Goal: Task Accomplishment & Management: Complete application form

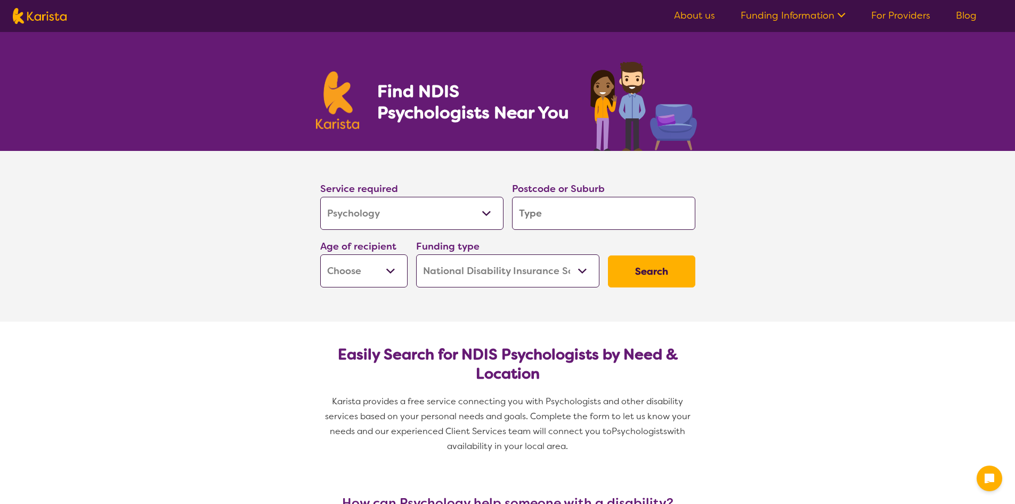
select select "Psychology"
select select "NDIS"
select select "Psychology"
select select "NDIS"
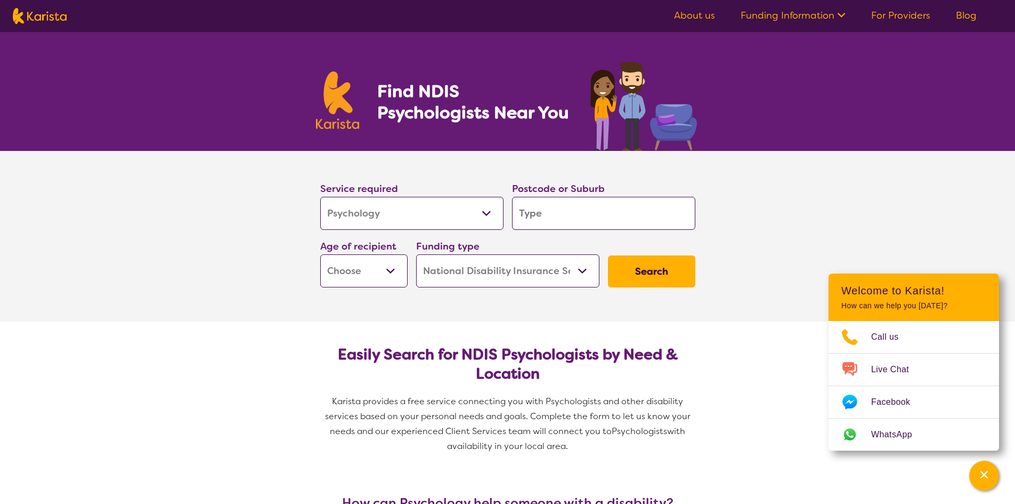
type input "3"
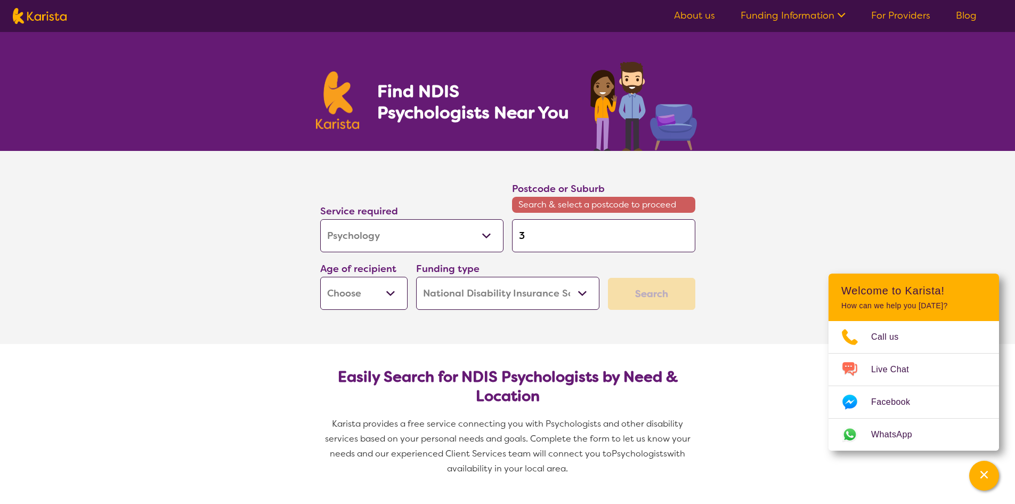
type input "32"
type input "325"
type input "3250"
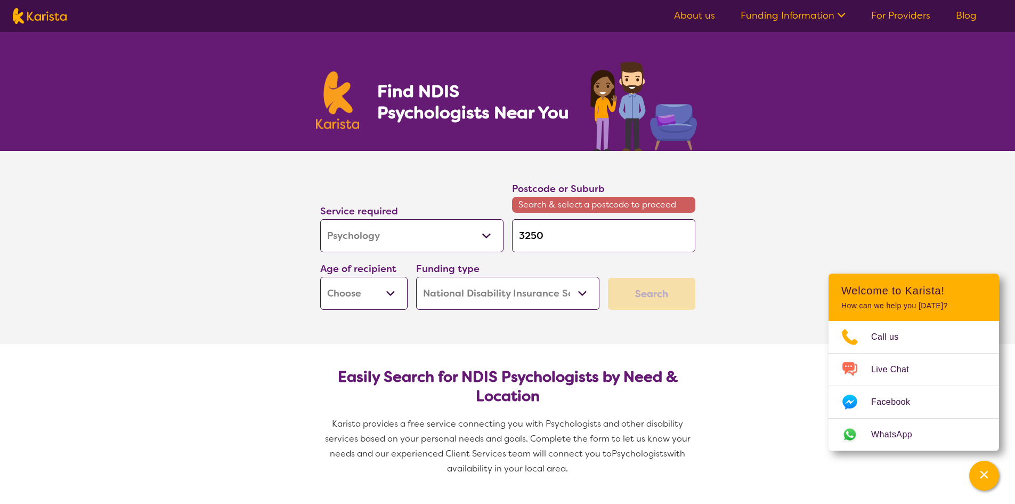
type input "3250"
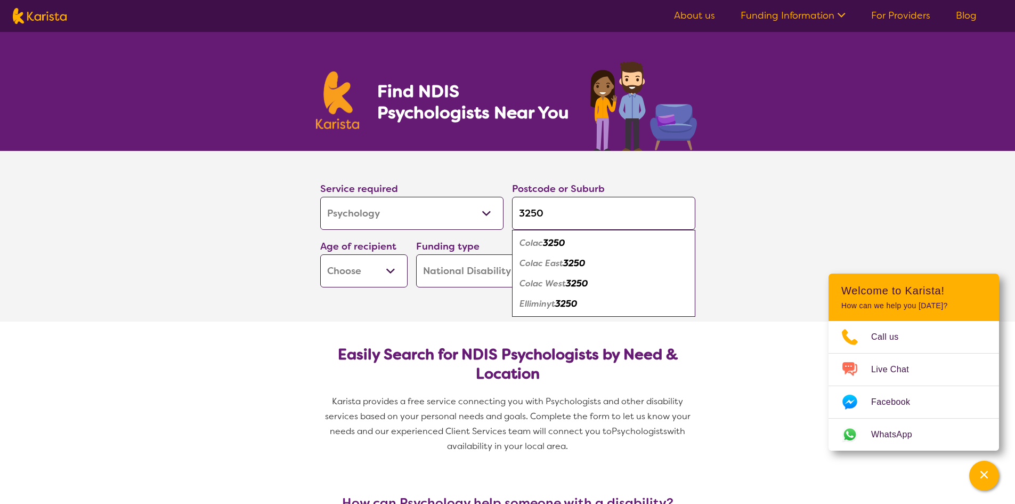
type input "3250"
click at [547, 240] on em "3250" at bounding box center [554, 242] width 22 height 11
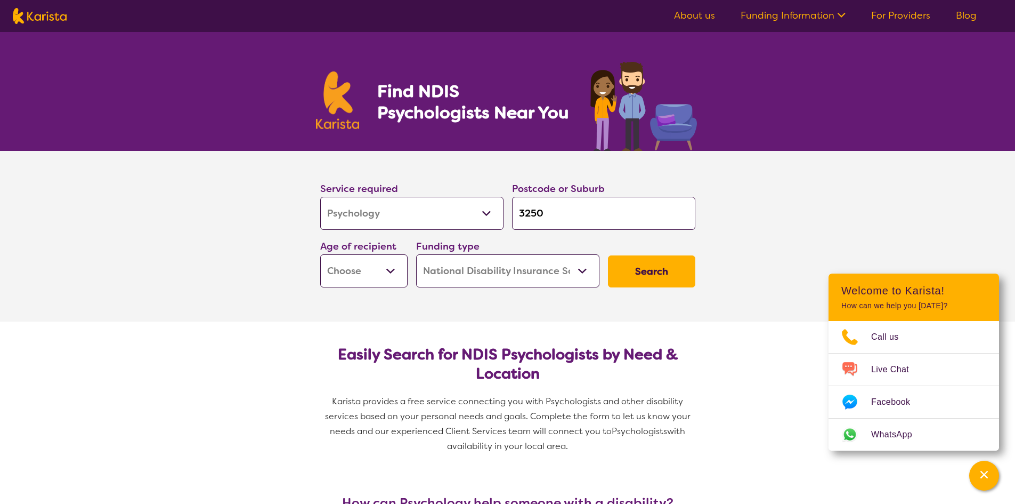
click at [374, 265] on select "Early Childhood - 0 to 9 Child - 10 to 11 Adolescent - 12 to 17 Adult - 18 to 6…" at bounding box center [363, 270] width 87 height 33
select select "AD"
click at [320, 254] on select "Early Childhood - 0 to 9 Child - 10 to 11 Adolescent - 12 to 17 Adult - 18 to 6…" at bounding box center [363, 270] width 87 height 33
select select "AD"
click at [489, 272] on select "Home Care Package (HCP) National Disability Insurance Scheme (NDIS) I don't know" at bounding box center [507, 270] width 183 height 33
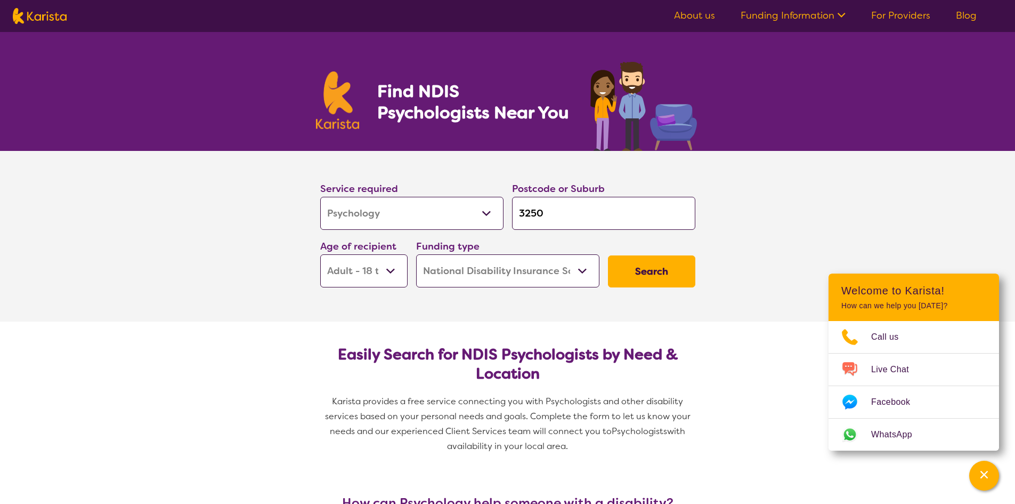
click at [489, 272] on select "Home Care Package (HCP) National Disability Insurance Scheme (NDIS) I don't know" at bounding box center [507, 270] width 183 height 33
click at [642, 264] on button "Search" at bounding box center [651, 271] width 87 height 32
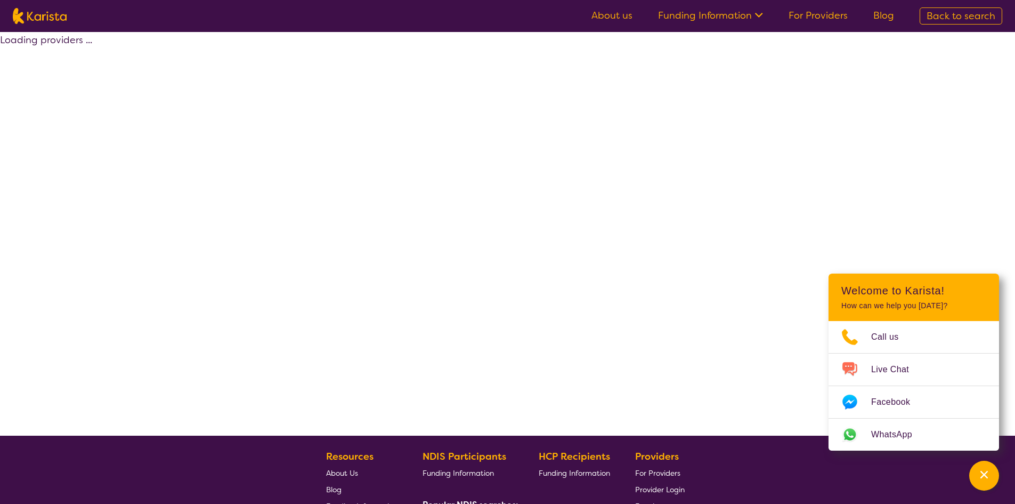
select select "by_score"
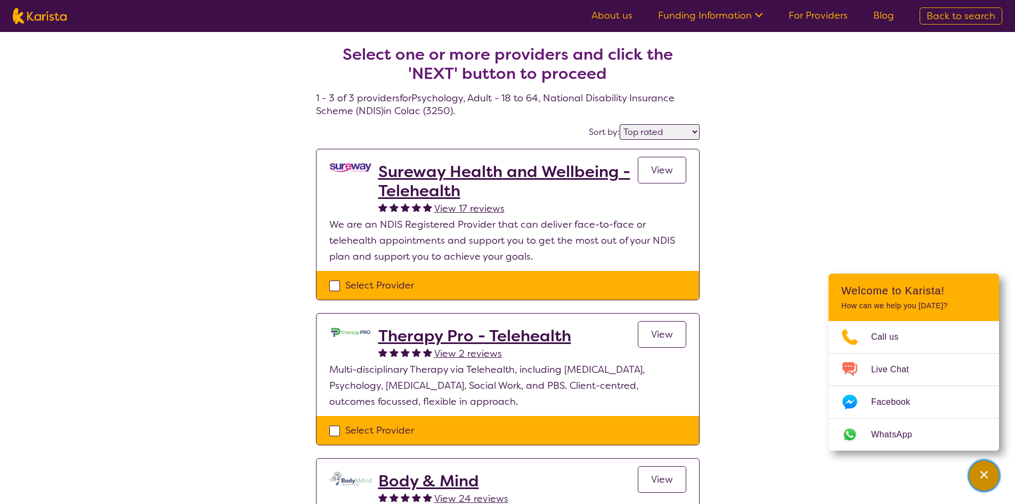
click at [988, 468] on div "Channel Menu" at bounding box center [983, 475] width 21 height 23
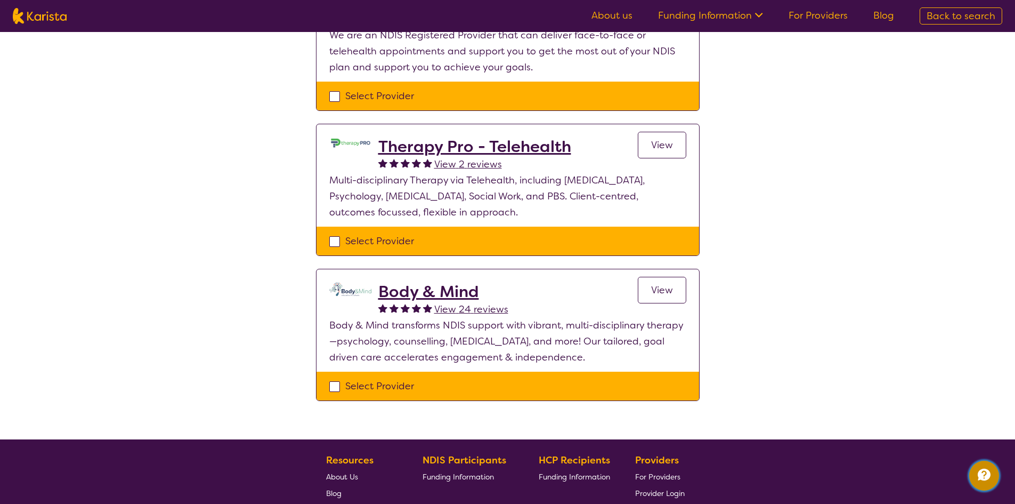
scroll to position [213, 0]
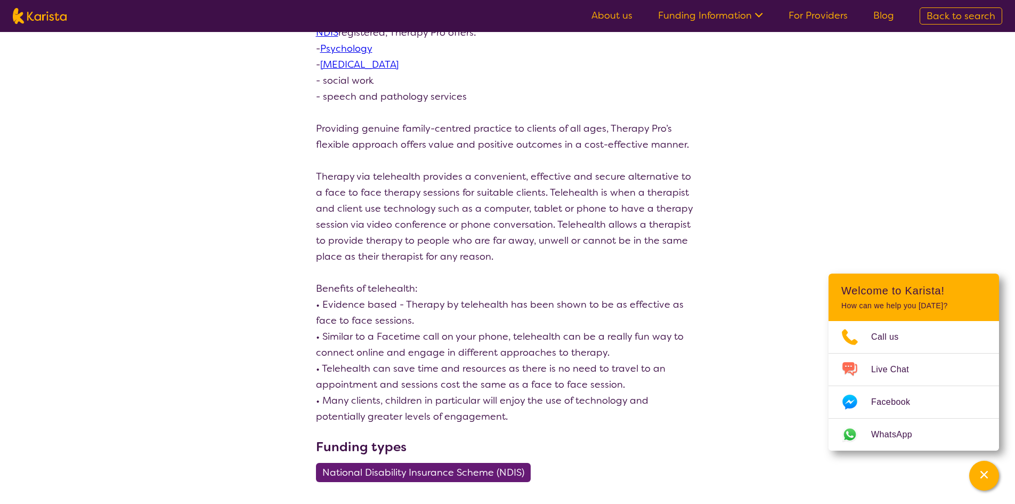
scroll to position [266, 0]
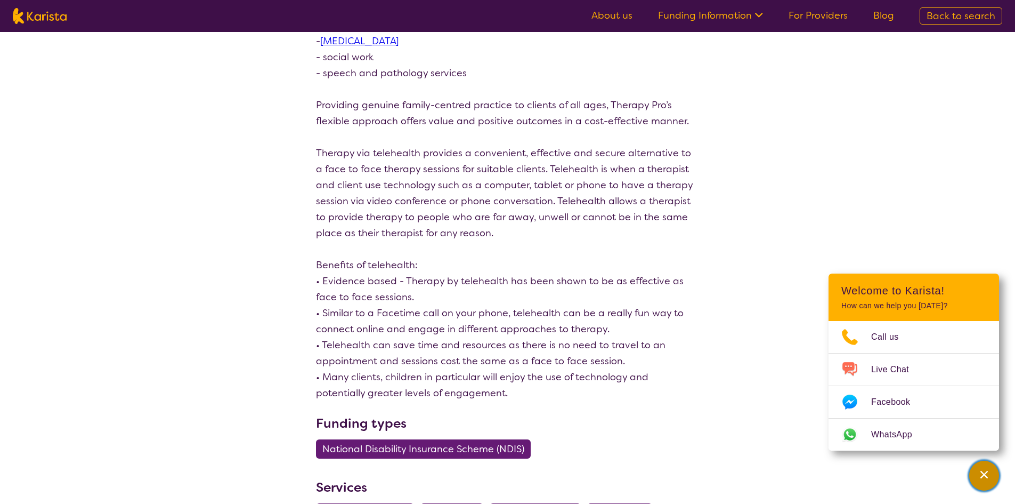
click at [986, 476] on icon "Channel Menu" at bounding box center [983, 473] width 7 height 7
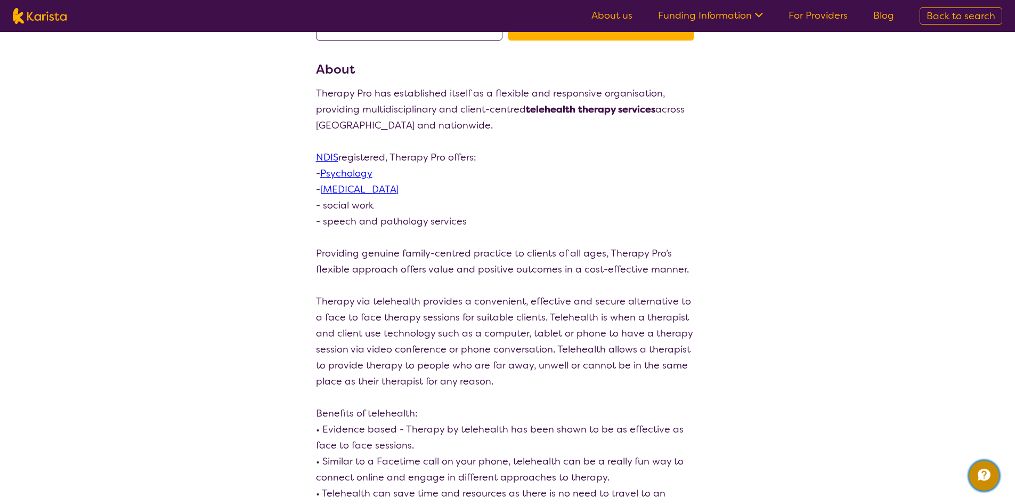
scroll to position [0, 0]
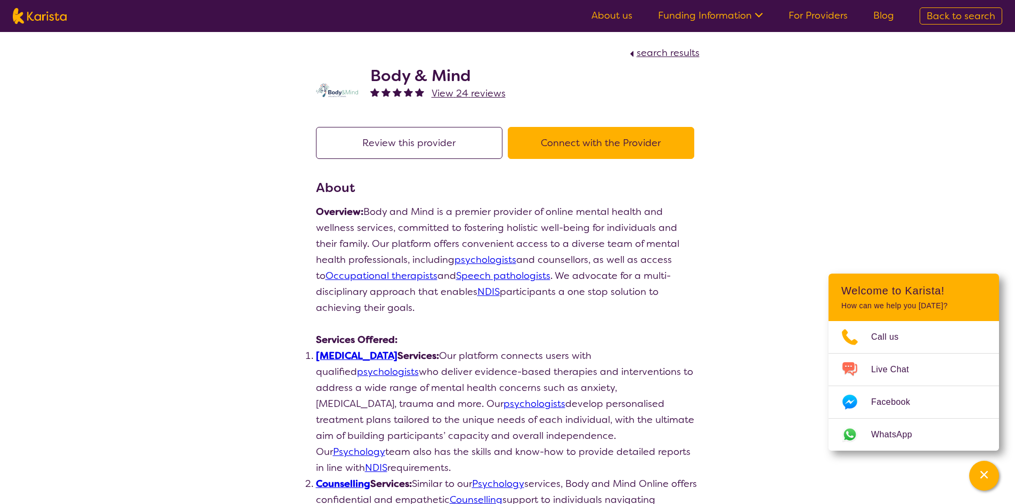
click at [989, 485] on div "Channel Menu" at bounding box center [983, 475] width 21 height 23
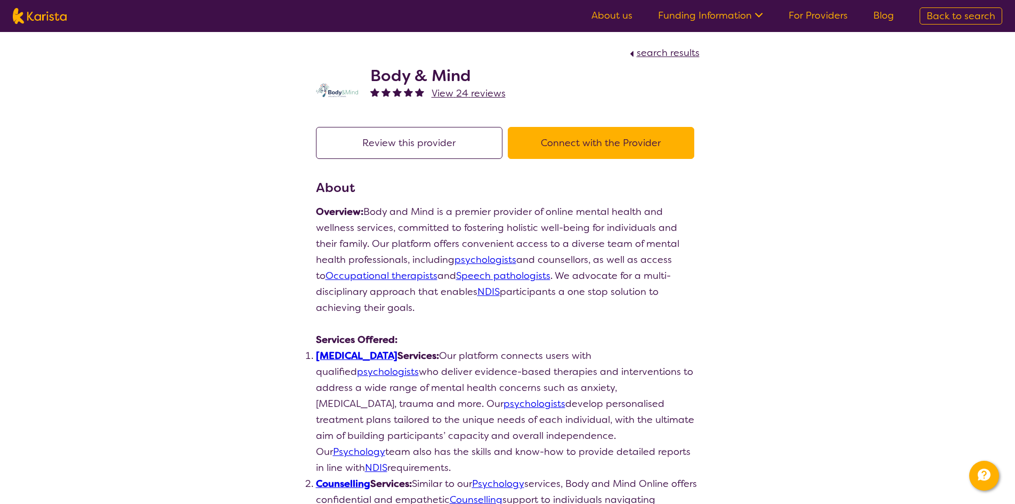
click at [591, 129] on button "Connect with the Provider" at bounding box center [601, 143] width 186 height 32
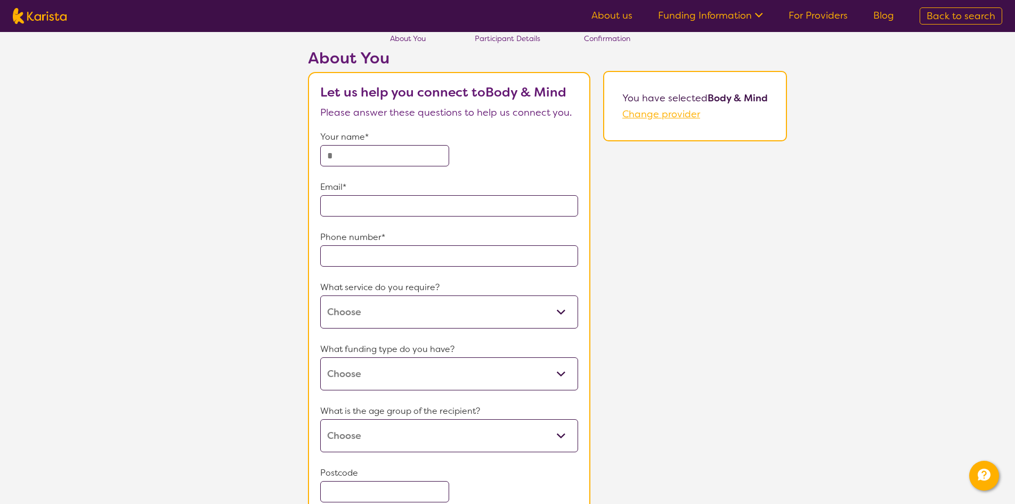
scroll to position [53, 0]
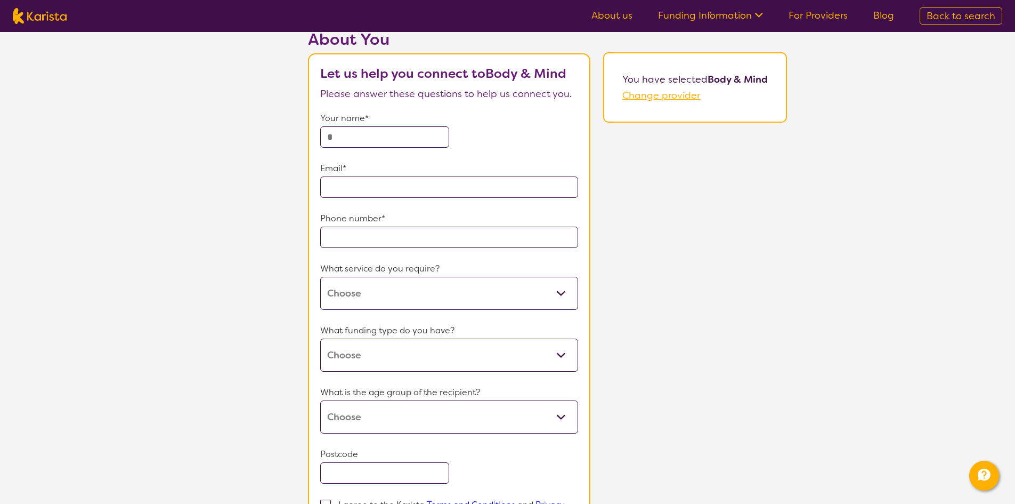
click at [427, 132] on input "text" at bounding box center [384, 136] width 129 height 21
type input "**********"
type input "3251"
drag, startPoint x: 412, startPoint y: 238, endPoint x: 263, endPoint y: 231, distance: 149.3
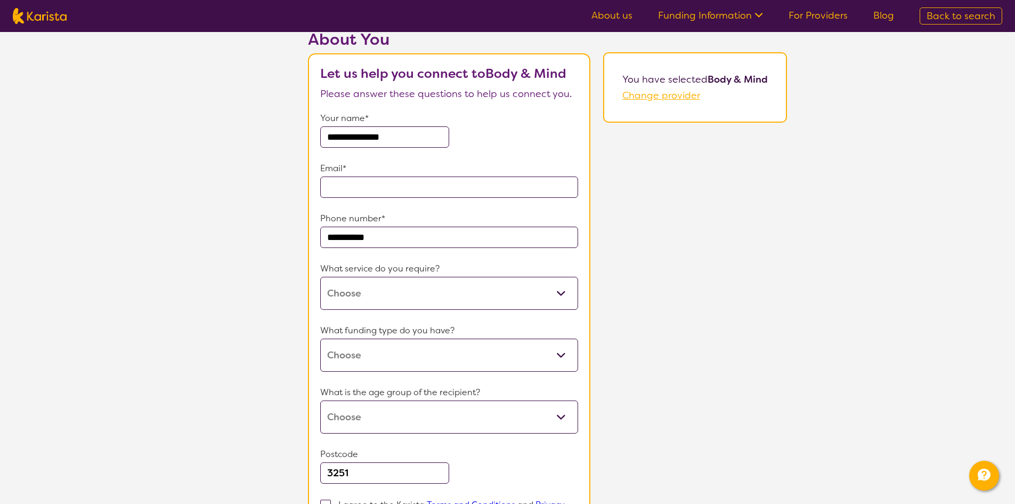
click at [263, 231] on div "**********" at bounding box center [547, 327] width 935 height 594
type input "**********"
click at [351, 187] on input "email" at bounding box center [449, 186] width 258 height 21
type input "**********"
click at [404, 292] on select "Counselling Dietitian Exercise physiology [MEDICAL_DATA] Physiotherapy Psycholo…" at bounding box center [449, 293] width 258 height 33
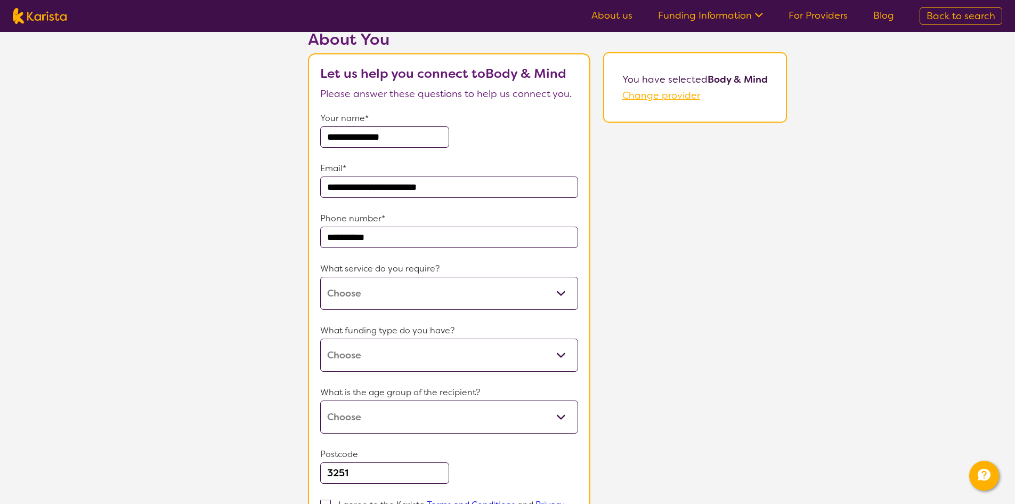
select select "36"
click at [320, 277] on select "Counselling Dietitian Exercise physiology [MEDICAL_DATA] Physiotherapy Psycholo…" at bounding box center [449, 293] width 258 height 33
click at [394, 360] on select "Home Care Package (HCP) National Disability Insurance Scheme (NDIS) I don't know" at bounding box center [449, 354] width 258 height 33
select select "NDIS"
click at [320, 338] on select "Home Care Package (HCP) National Disability Insurance Scheme (NDIS) I don't know" at bounding box center [449, 354] width 258 height 33
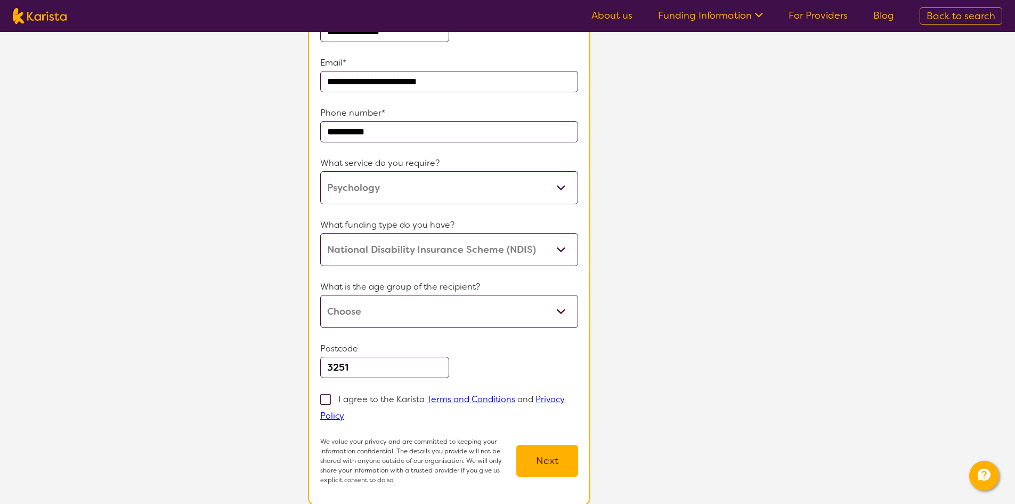
scroll to position [160, 0]
click at [411, 312] on select "Early Childhood - 0 to 9 Child - 10 to 11 Adolescent - 12 to 17 Adult - 18 to 6…" at bounding box center [449, 310] width 258 height 33
select select "AD"
click at [320, 294] on select "Early Childhood - 0 to 9 Child - 10 to 11 Adolescent - 12 to 17 Adult - 18 to 6…" at bounding box center [449, 310] width 258 height 33
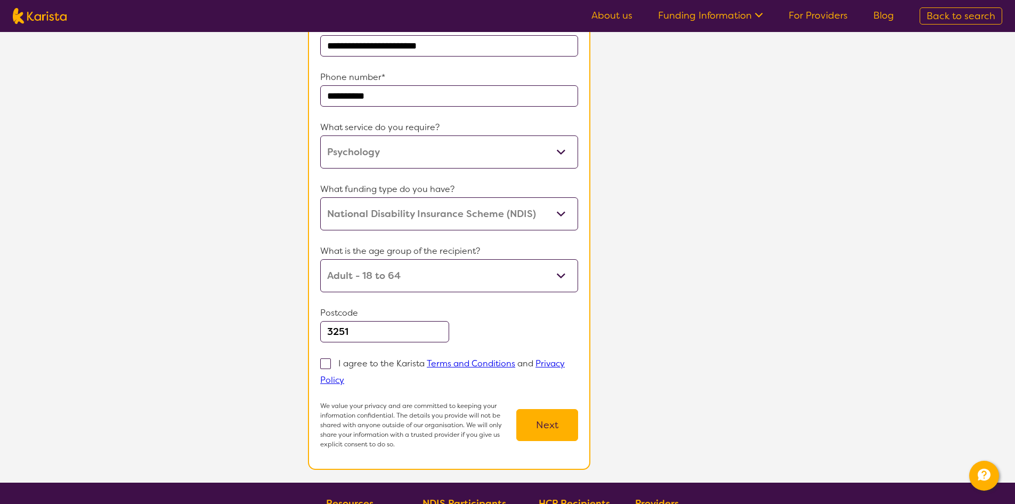
scroll to position [213, 0]
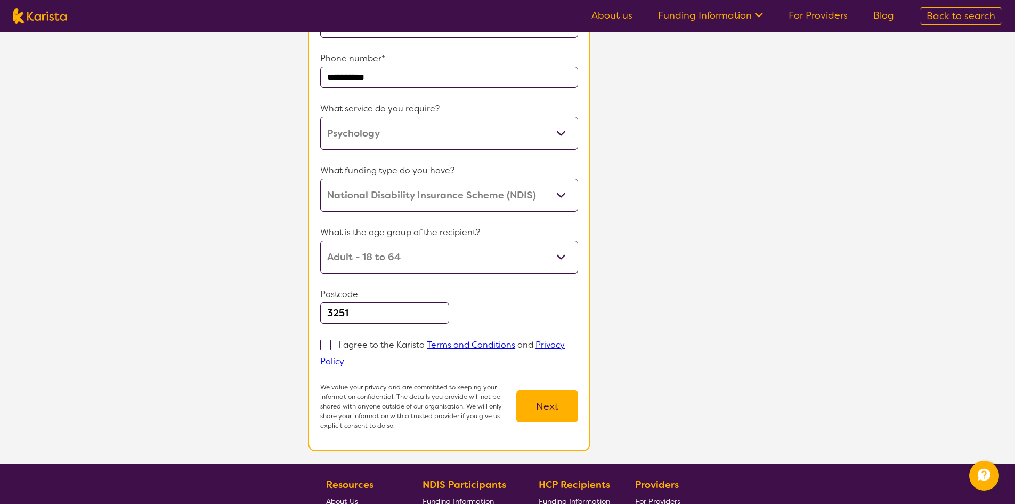
click at [326, 347] on span at bounding box center [325, 344] width 11 height 11
click at [344, 357] on input "I agree to the Karista Terms and Conditions and Privacy Policy" at bounding box center [347, 360] width 7 height 7
checkbox input "true"
click at [554, 398] on button "Next" at bounding box center [547, 406] width 62 height 32
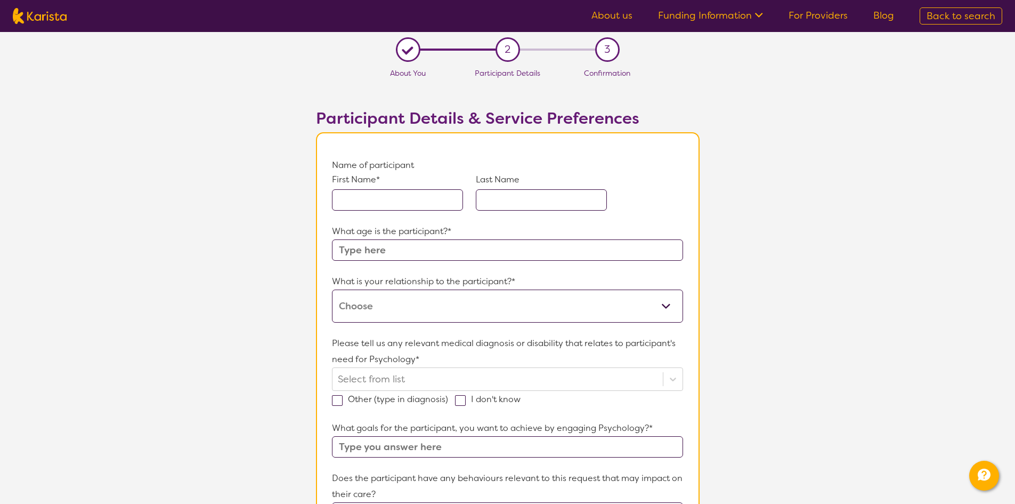
click at [515, 247] on input "text" at bounding box center [507, 249] width 351 height 21
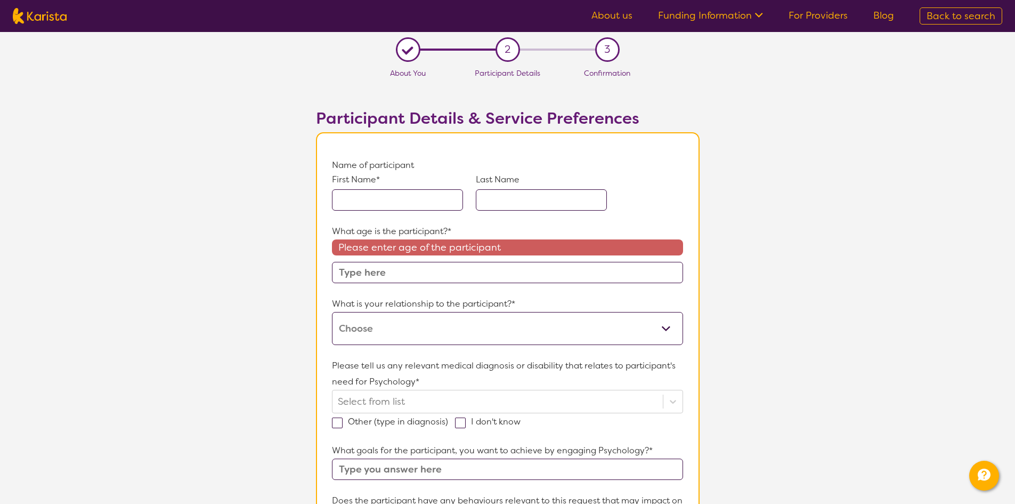
click at [459, 314] on select "This request is for myself I am their parent I am their child I am their spouse…" at bounding box center [507, 328] width 351 height 33
select select "I am their Support Coordinator"
click at [332, 312] on select "This request is for myself I am their parent I am their child I am their spouse…" at bounding box center [507, 328] width 351 height 33
click at [457, 271] on input "text" at bounding box center [507, 272] width 351 height 21
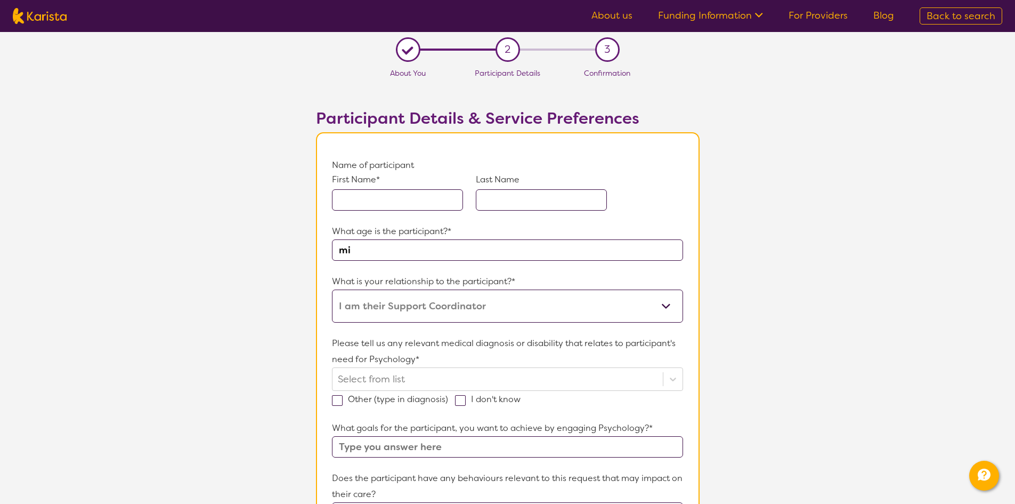
type input "m"
type input "47"
click at [413, 213] on div "First Name* Last Name" at bounding box center [507, 198] width 351 height 50
click at [419, 202] on input "text" at bounding box center [397, 199] width 131 height 21
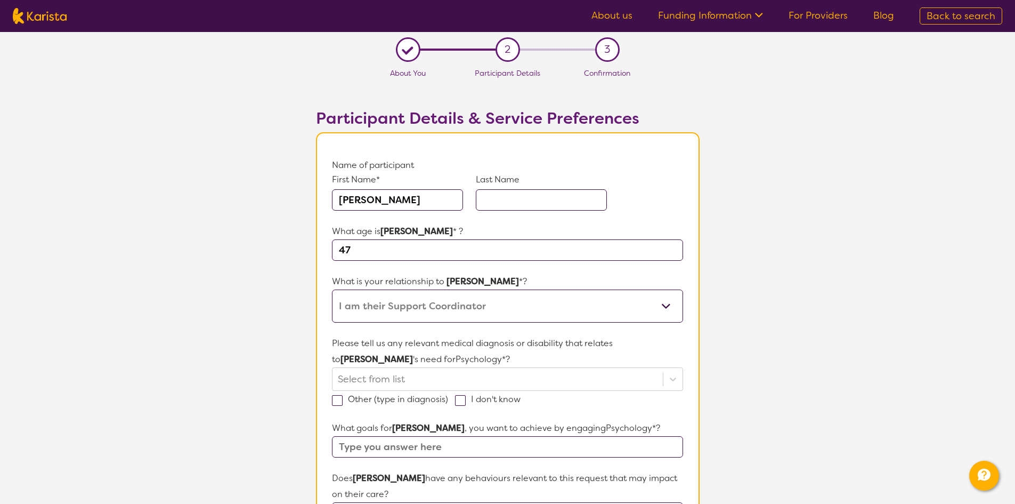
type input "[PERSON_NAME]"
type input "D"
click at [209, 335] on section "L About You 2 Participant Details 3 Confirmation Participant Details & Service …" at bounding box center [507, 501] width 1015 height 939
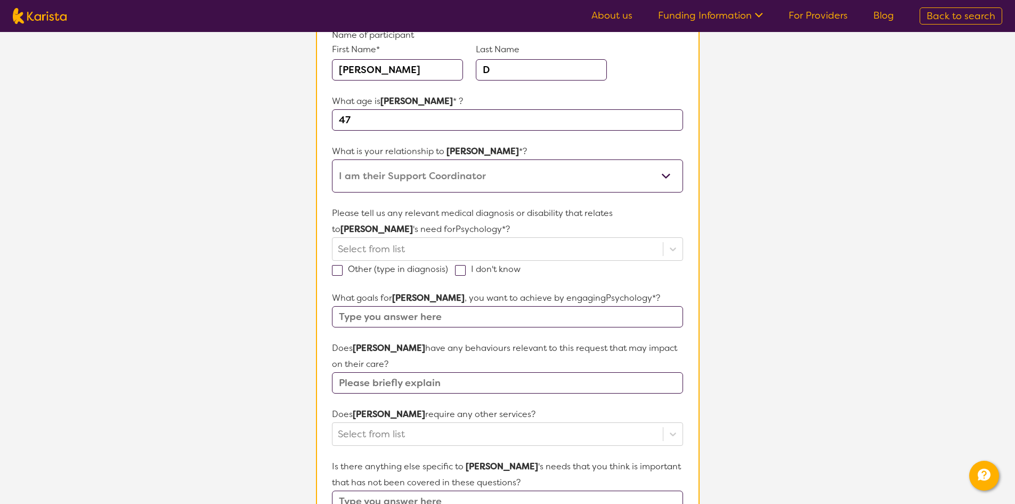
scroll to position [160, 0]
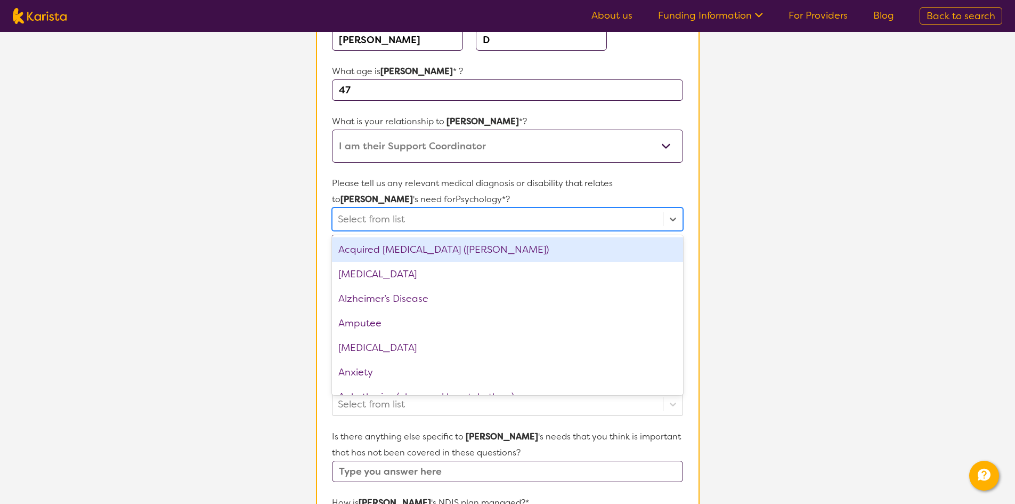
click at [393, 221] on div at bounding box center [497, 219] width 319 height 18
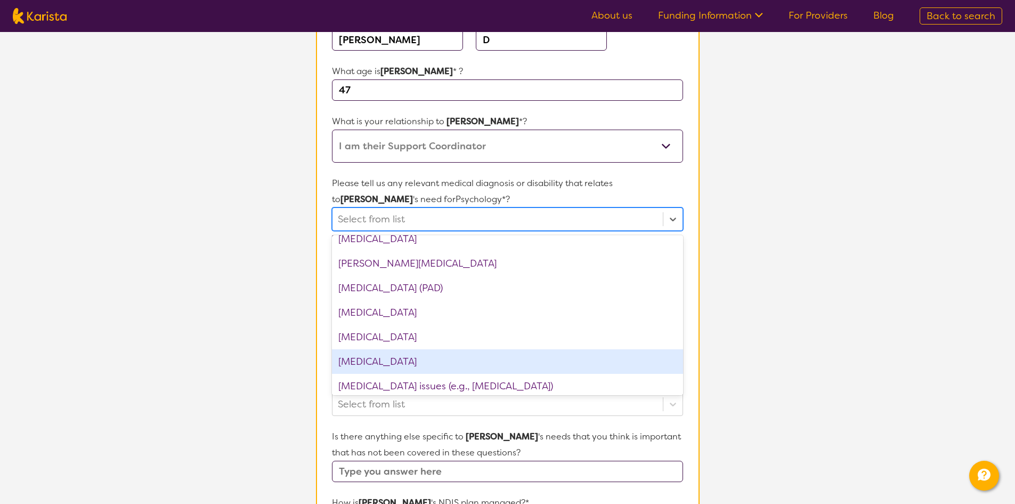
scroll to position [1470, 0]
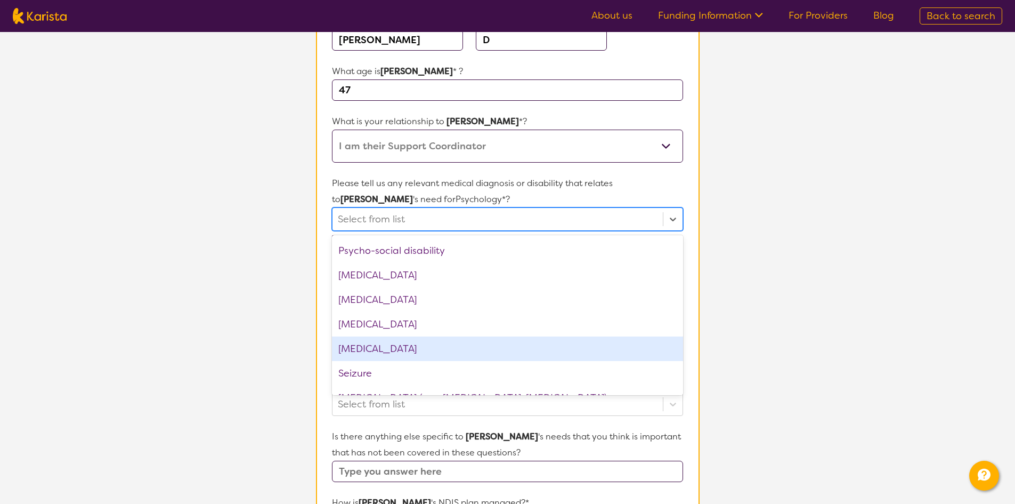
click at [415, 350] on div "[MEDICAL_DATA]" at bounding box center [507, 348] width 351 height 25
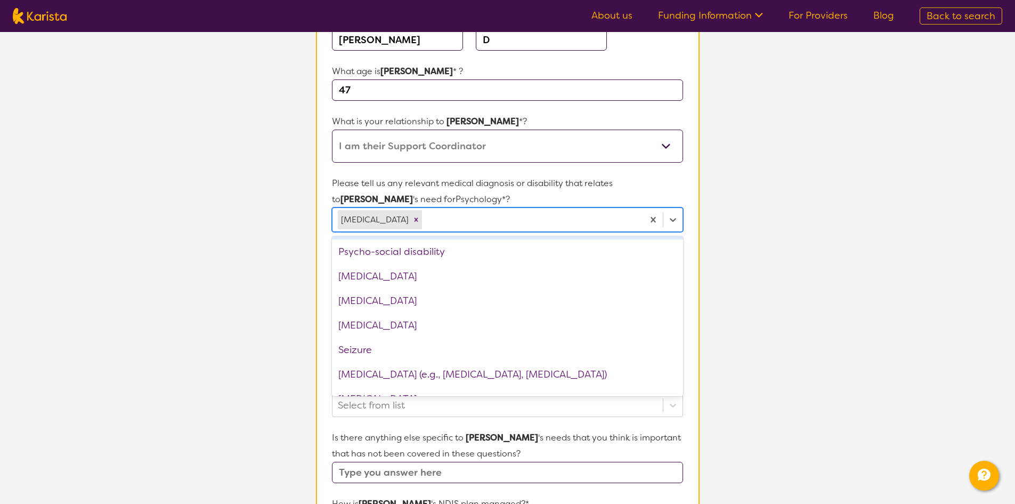
click at [464, 212] on div at bounding box center [531, 219] width 214 height 18
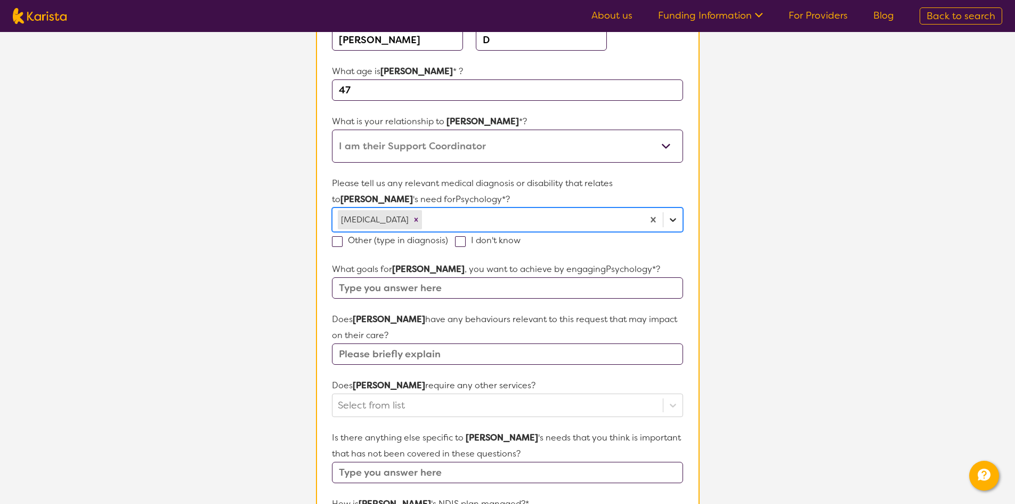
click at [669, 214] on icon at bounding box center [673, 219] width 11 height 11
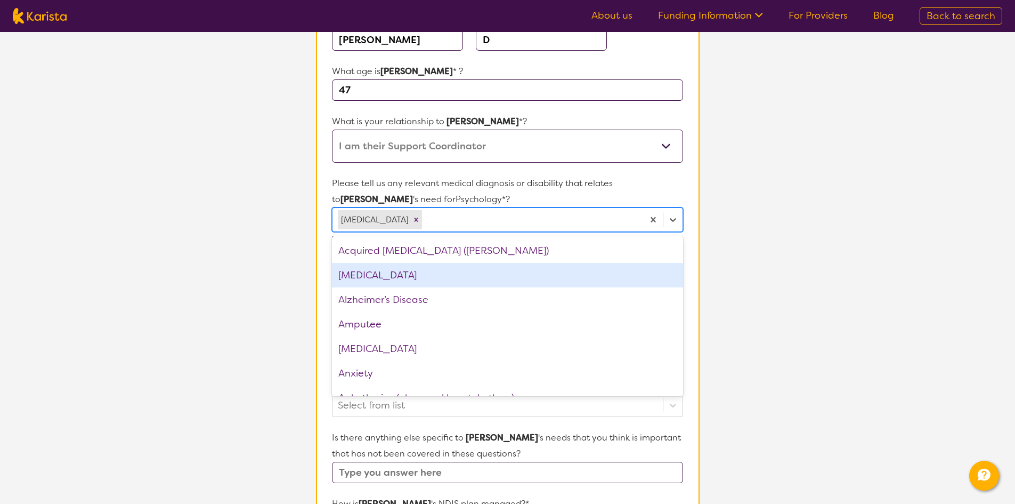
click at [425, 276] on div "[MEDICAL_DATA]" at bounding box center [507, 275] width 351 height 25
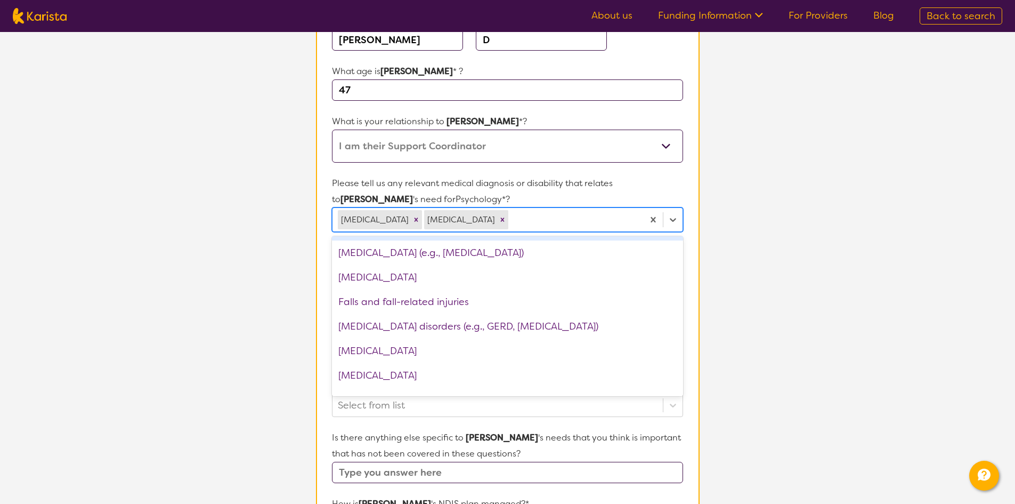
scroll to position [693, 0]
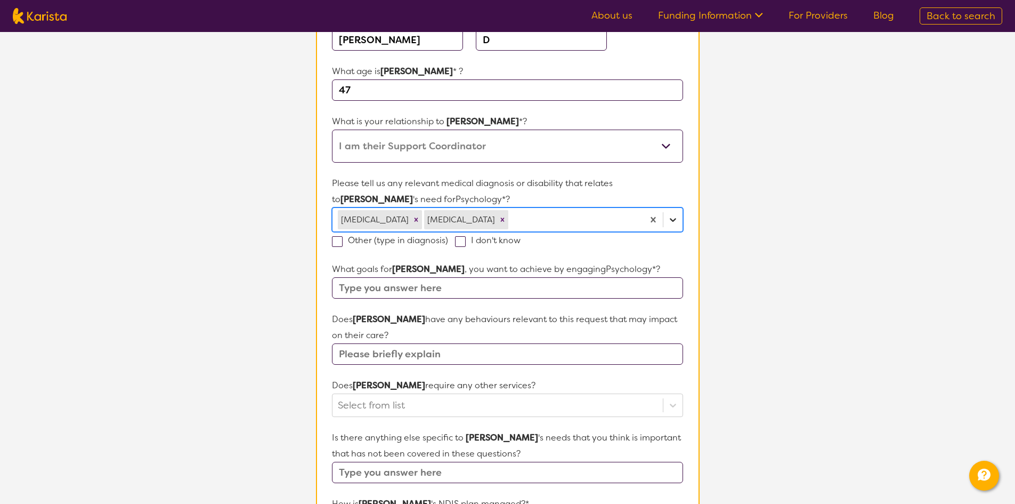
click at [671, 212] on div at bounding box center [672, 219] width 19 height 19
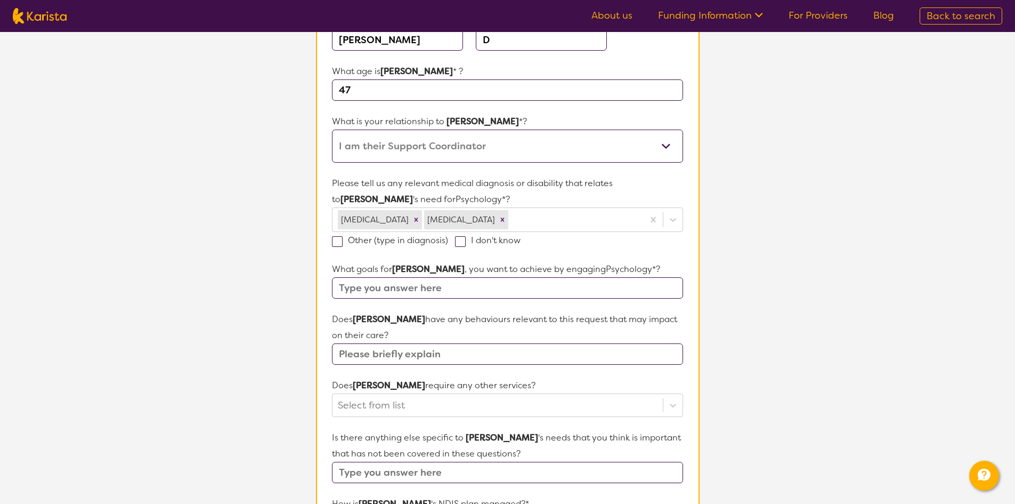
click at [426, 241] on label "Other (type in diagnosis)" at bounding box center [393, 239] width 123 height 11
click at [448, 241] on input "Other (type in diagnosis)" at bounding box center [451, 239] width 7 height 7
checkbox input "true"
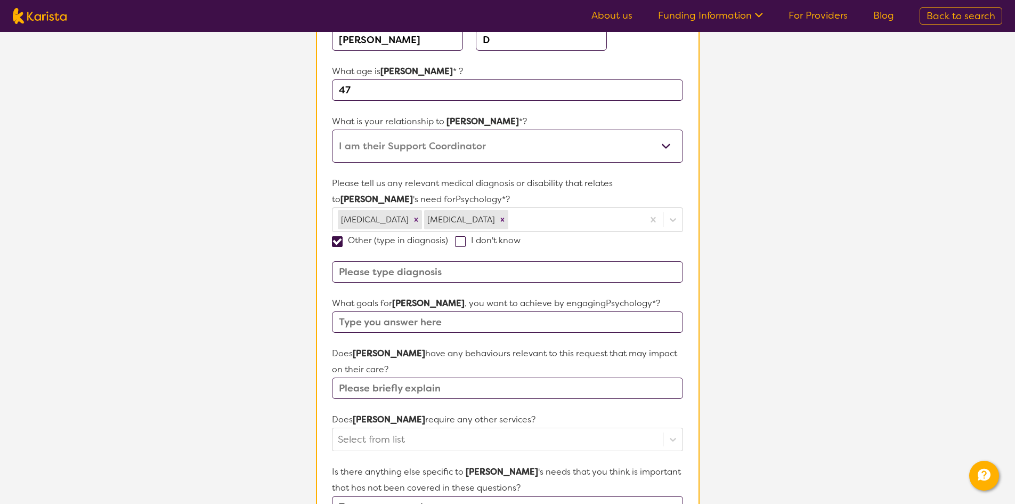
click at [382, 275] on input at bounding box center [507, 271] width 351 height 21
type input "[MEDICAL_DATA] and anxiety"
click at [378, 320] on input "text" at bounding box center [507, 321] width 351 height 21
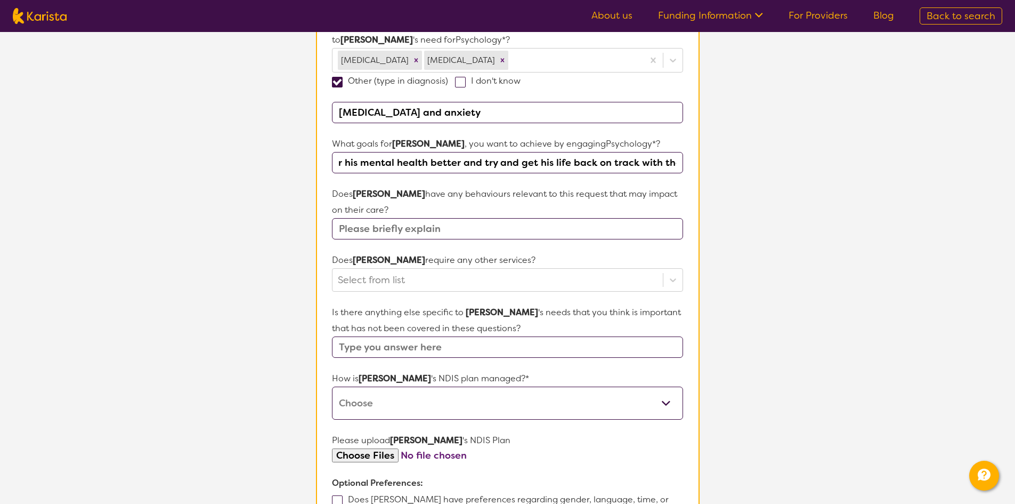
scroll to position [320, 0]
type input "[PERSON_NAME] would like to better understand how to look after his mental heal…"
click at [449, 223] on input "text" at bounding box center [507, 227] width 351 height 21
type input "N"
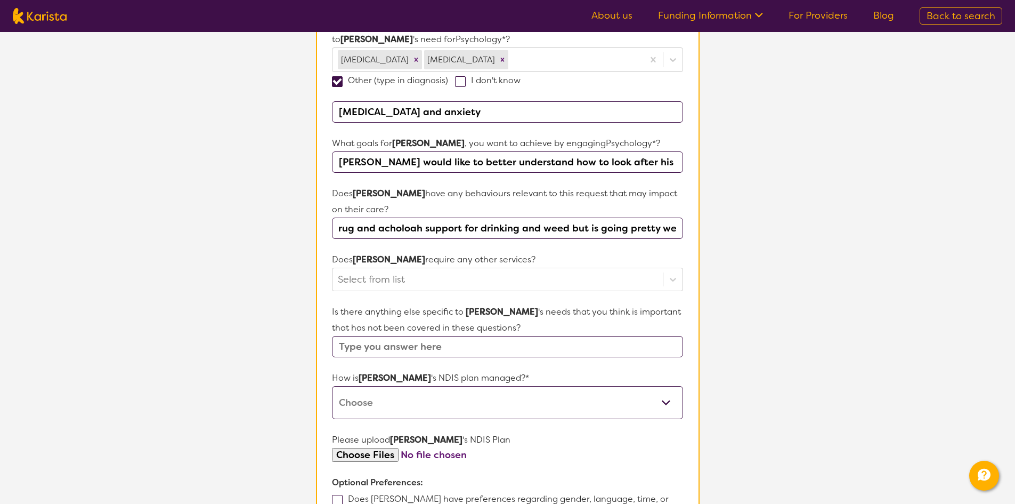
scroll to position [0, 134]
click at [411, 228] on input "is currently going through drug and acholoah support for drinking and weed but …" at bounding box center [507, 227] width 351 height 21
drag, startPoint x: 411, startPoint y: 228, endPoint x: 417, endPoint y: 224, distance: 6.2
click at [386, 231] on input "is currently going through drug and acholoah support for drinking and weed but …" at bounding box center [507, 227] width 351 height 21
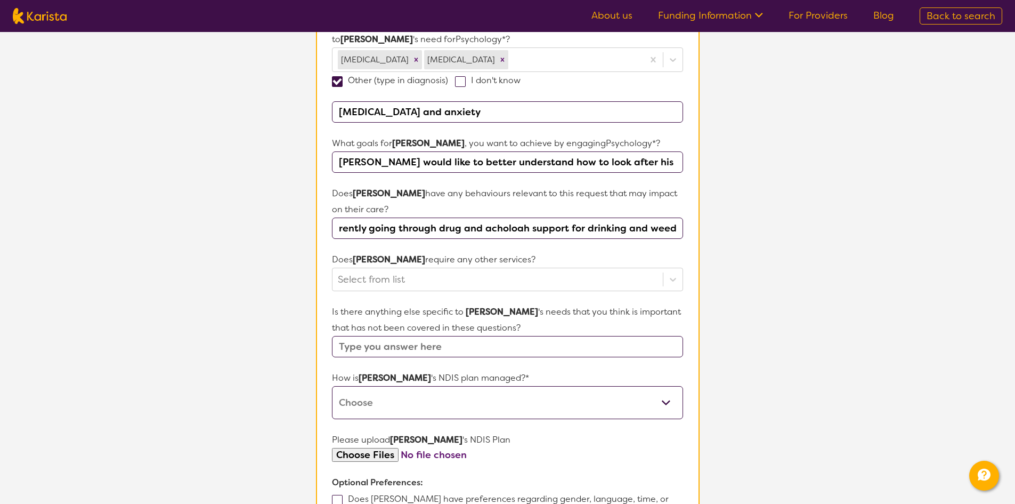
drag, startPoint x: 418, startPoint y: 226, endPoint x: 440, endPoint y: 231, distance: 22.3
click at [440, 231] on input "is currently going through drug and acholoah support for drinking and weed but …" at bounding box center [507, 227] width 351 height 21
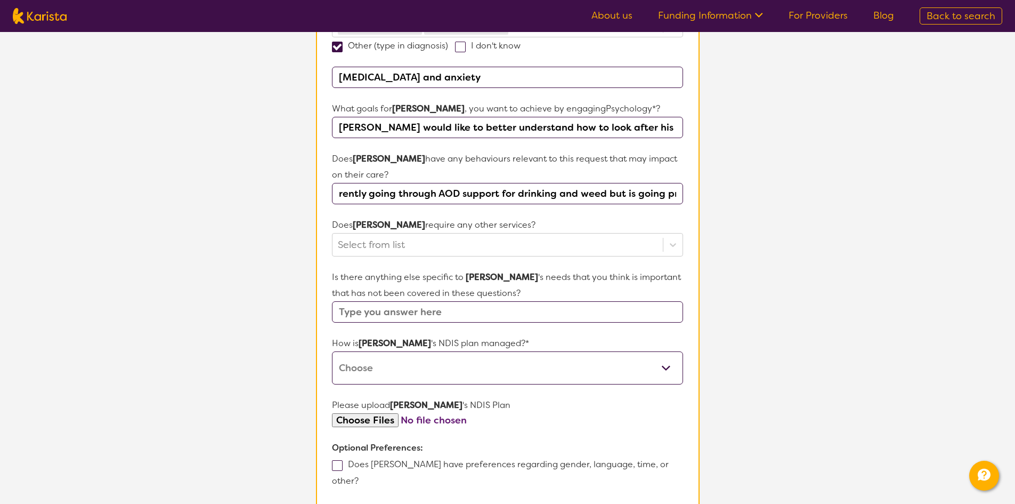
scroll to position [373, 0]
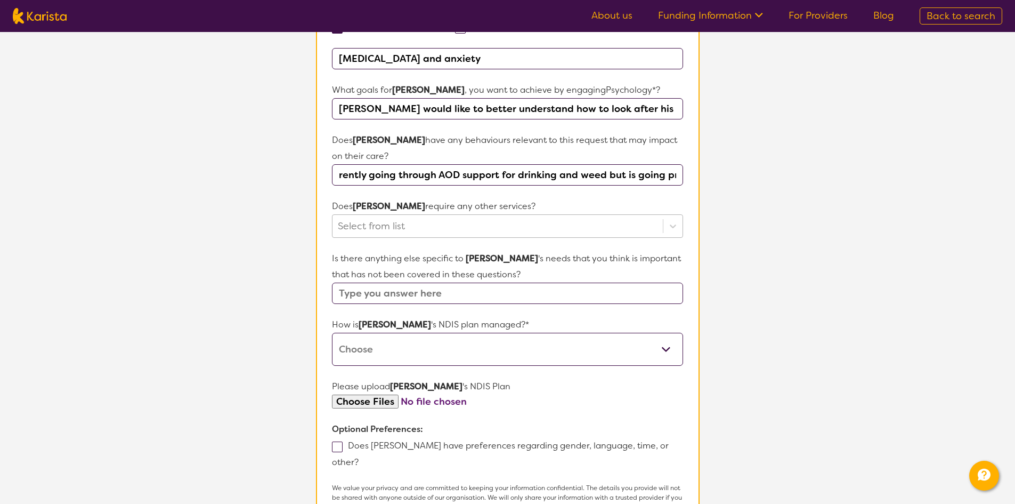
type input "is currently going through AOD support for drinking and weed but is going prett…"
click at [418, 231] on div at bounding box center [497, 226] width 319 height 18
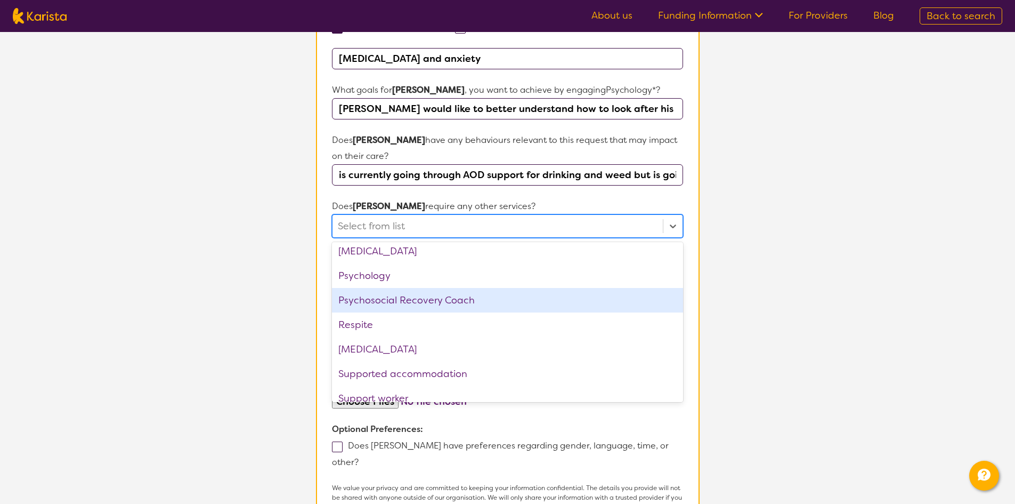
click at [432, 305] on div "Psychosocial Recovery Coach" at bounding box center [507, 300] width 351 height 25
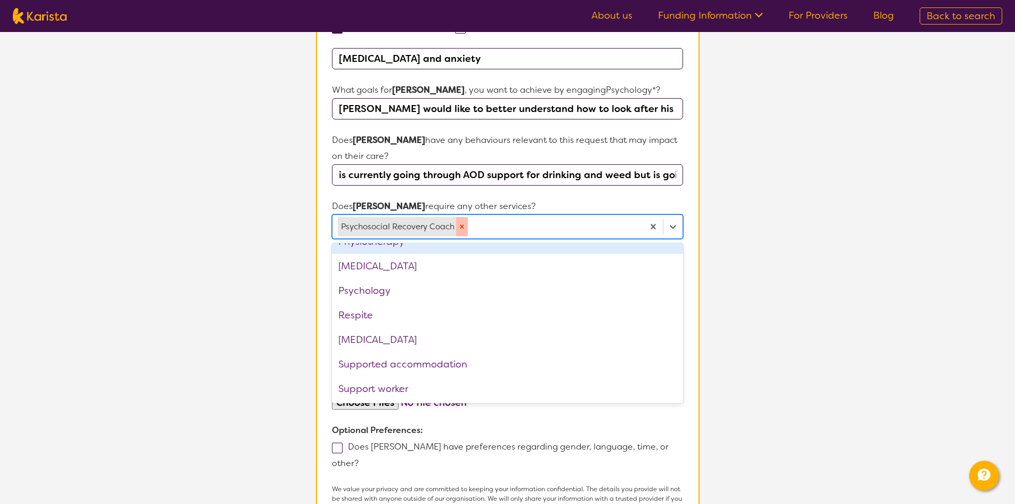
click at [464, 224] on icon "Remove Psychosocial Recovery Coach" at bounding box center [461, 226] width 7 height 7
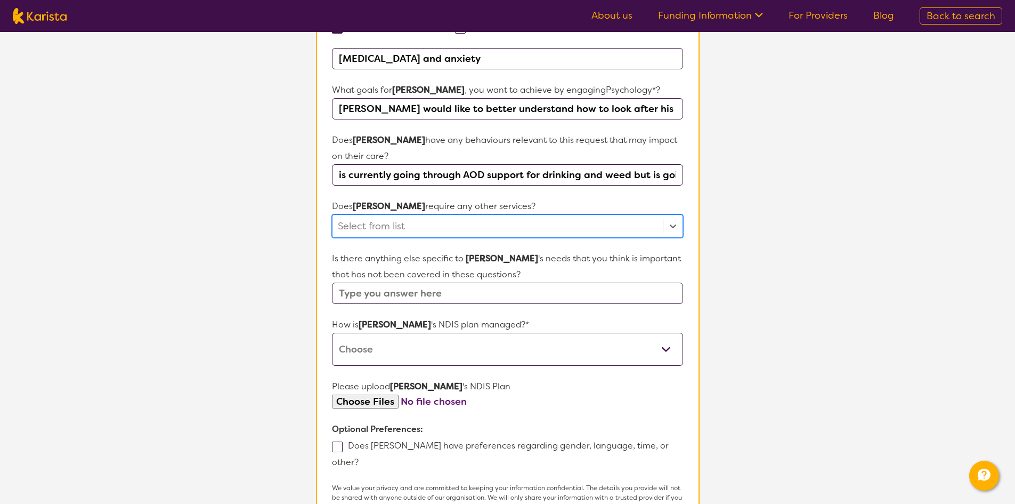
click at [464, 225] on div at bounding box center [497, 226] width 319 height 18
click at [464, 226] on div at bounding box center [497, 226] width 319 height 18
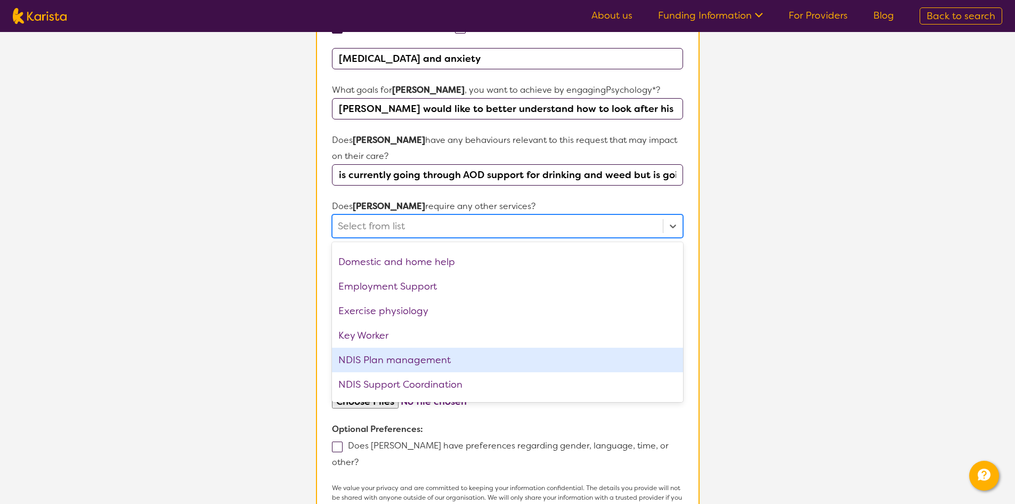
scroll to position [64, 0]
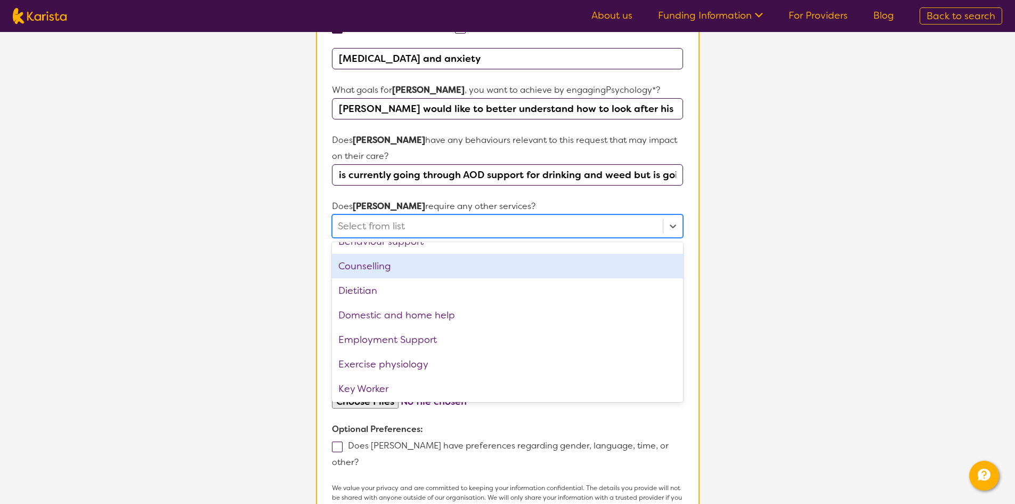
click at [401, 269] on div "Counselling" at bounding box center [507, 266] width 351 height 25
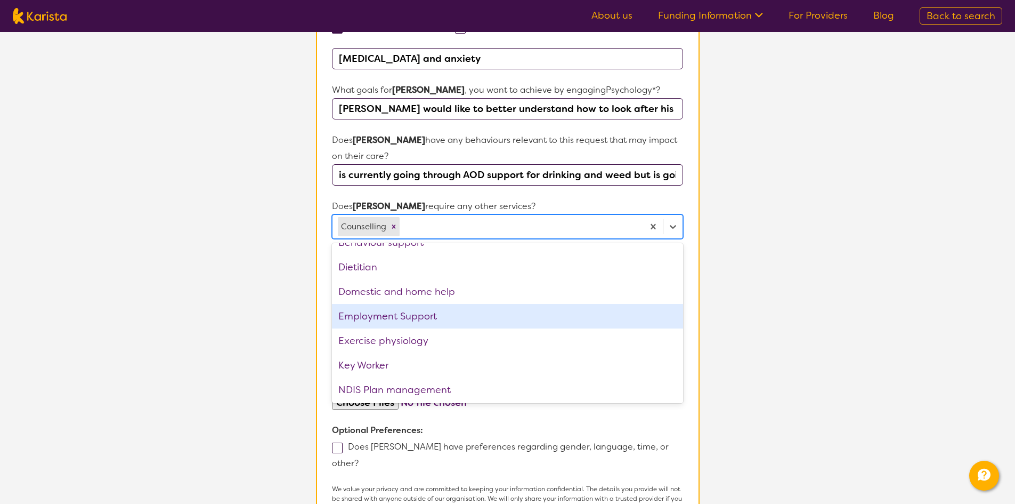
scroll to position [11, 0]
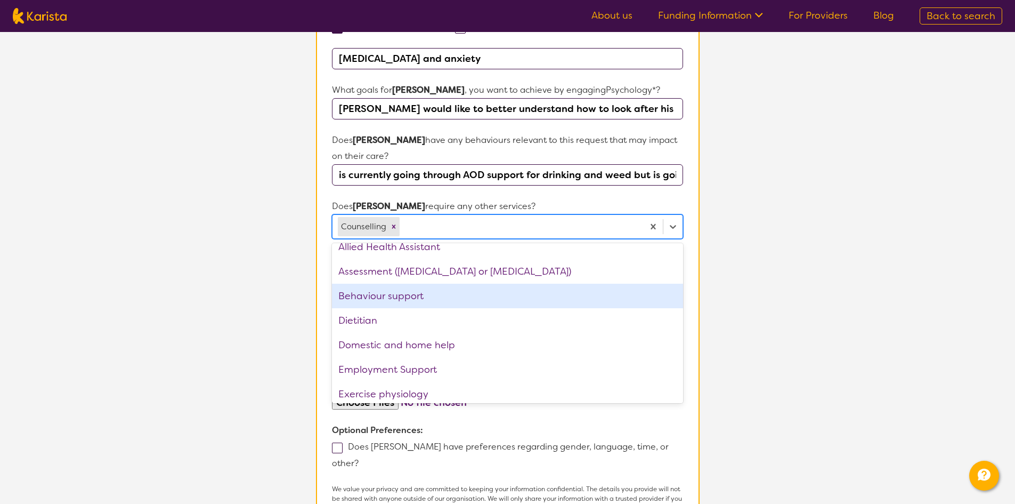
click at [404, 288] on div "Behaviour support" at bounding box center [507, 295] width 351 height 25
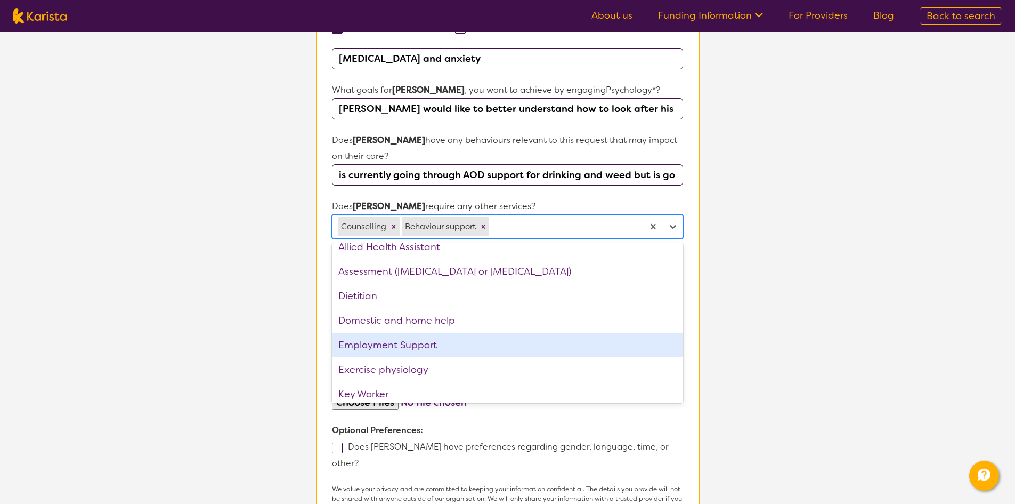
scroll to position [0, 0]
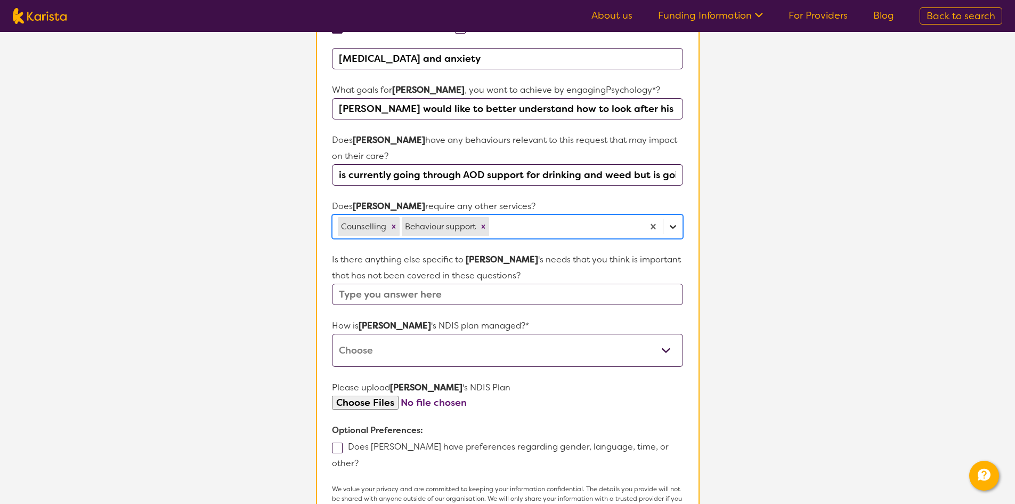
click at [678, 226] on div at bounding box center [672, 226] width 19 height 19
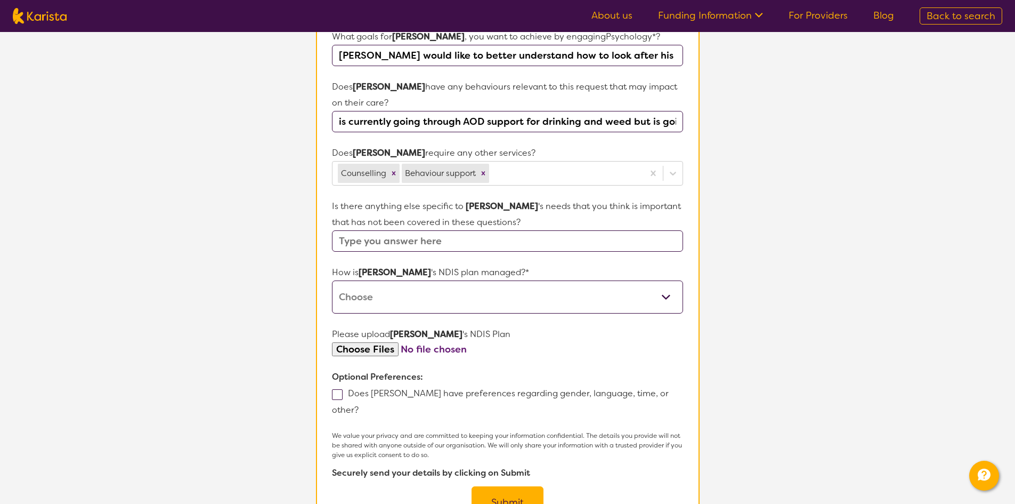
click at [510, 238] on input "text" at bounding box center [507, 240] width 351 height 21
type input "[PERSON_NAME] would like home visits as he finds it hard to travel anyone he do…"
click at [413, 304] on select "Self-managed NDIS plan Managed by a registered plan management provider (not th…" at bounding box center [507, 296] width 351 height 33
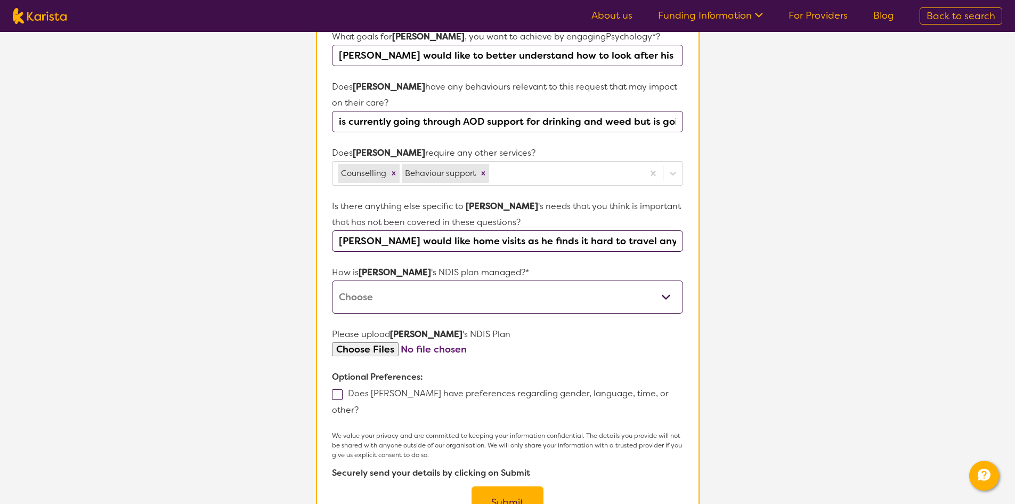
select select "Plan Managed"
click at [332, 280] on select "Self-managed NDIS plan Managed by a registered plan management provider (not th…" at bounding box center [507, 296] width 351 height 33
click at [505, 351] on input "file" at bounding box center [507, 349] width 351 height 14
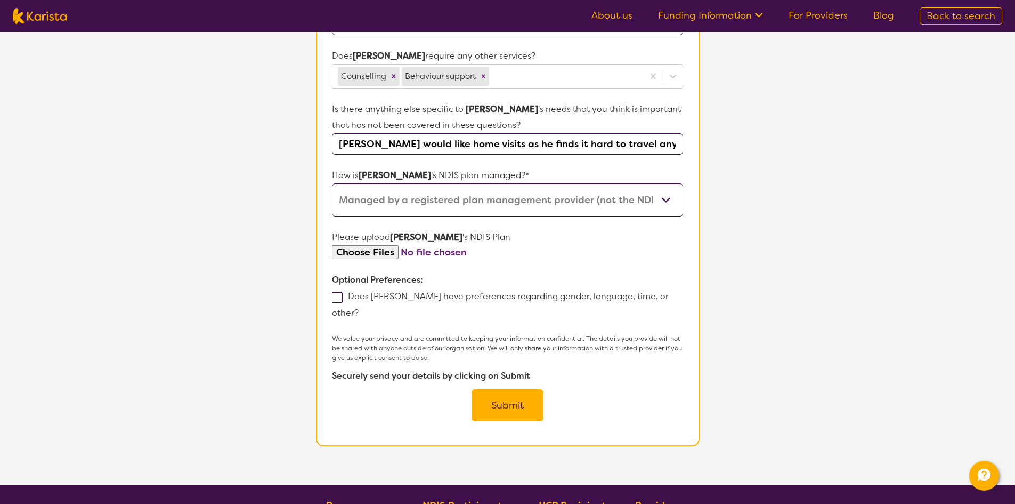
scroll to position [533, 0]
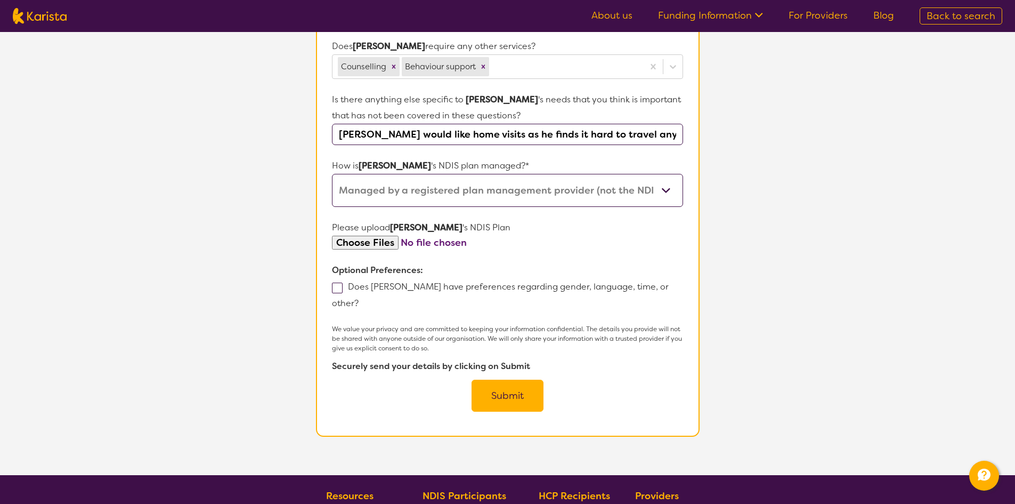
click at [581, 126] on input "[PERSON_NAME] would like home visits as he finds it hard to travel anyone he do…" at bounding box center [507, 134] width 351 height 21
click at [608, 129] on input "[PERSON_NAME] would like home visits as he finds it hard to travel anyone he do…" at bounding box center [507, 134] width 351 height 21
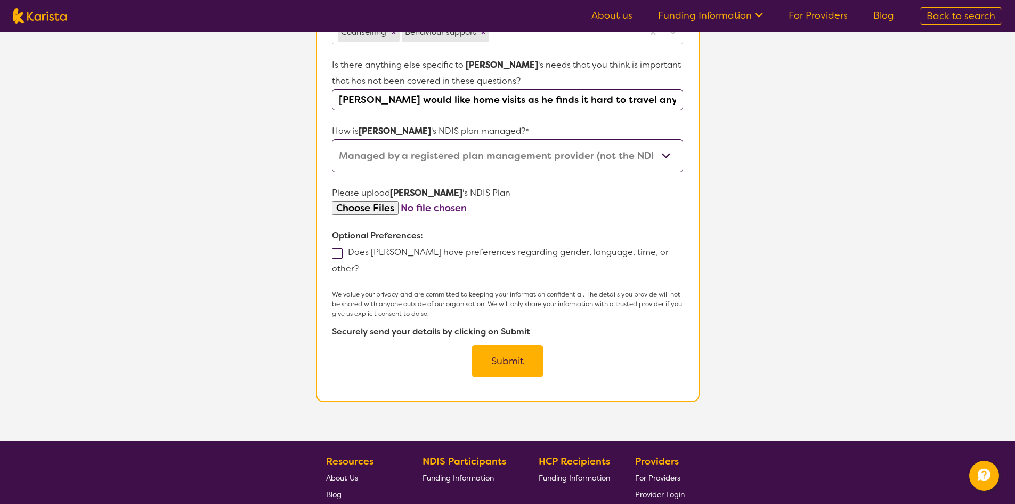
scroll to position [586, 0]
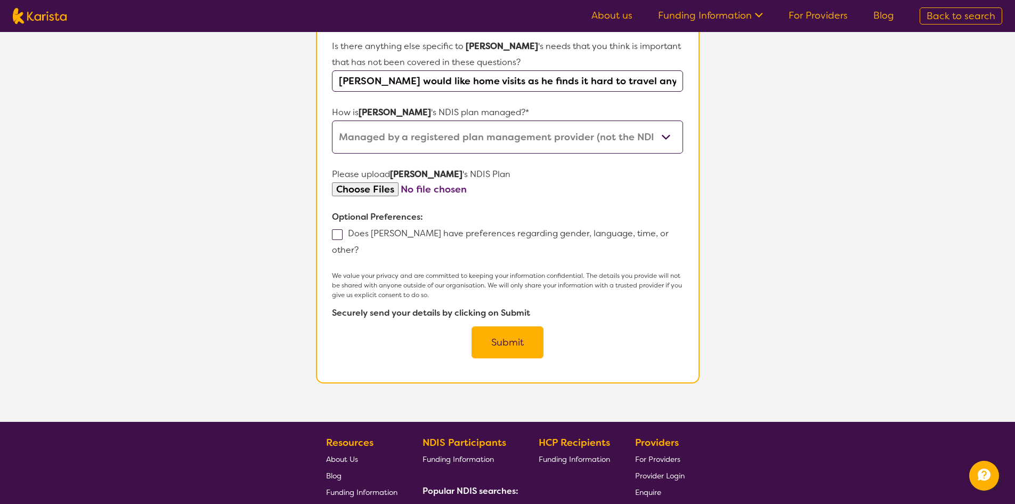
click at [520, 326] on button "Submit" at bounding box center [508, 342] width 72 height 32
